Goal: Task Accomplishment & Management: Manage account settings

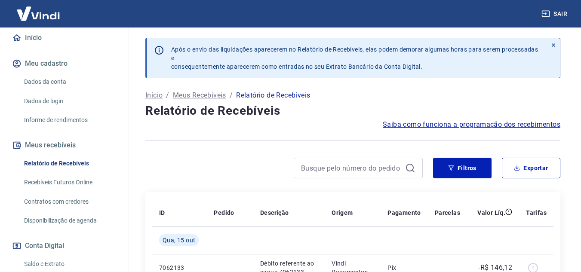
scroll to position [172, 0]
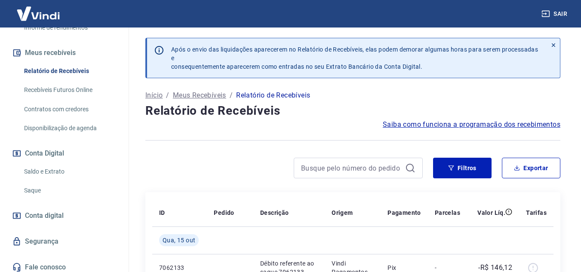
click at [52, 178] on link "Saldo e Extrato" at bounding box center [70, 172] width 98 height 18
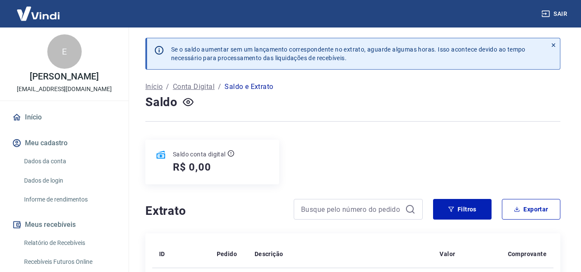
click at [46, 126] on link "Início" at bounding box center [64, 117] width 108 height 19
